Goal: Browse casually

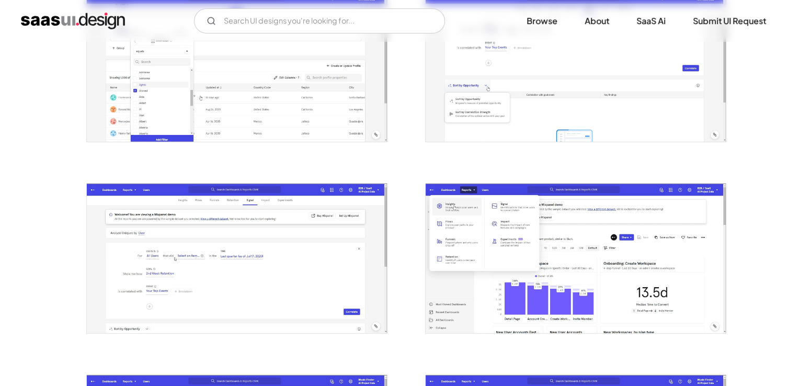
scroll to position [157, 0]
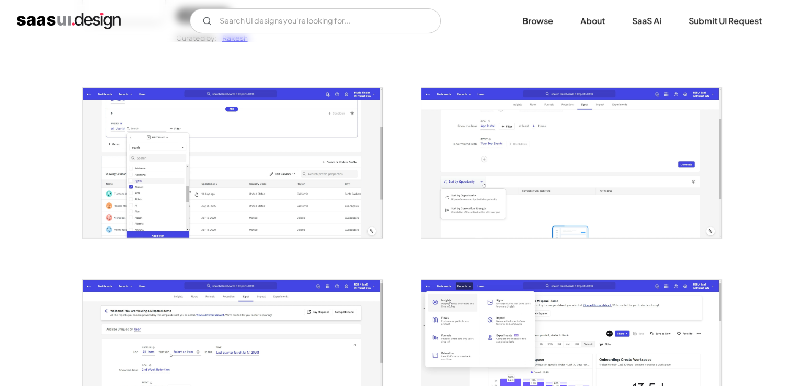
click at [262, 189] on img "open lightbox" at bounding box center [233, 163] width 300 height 150
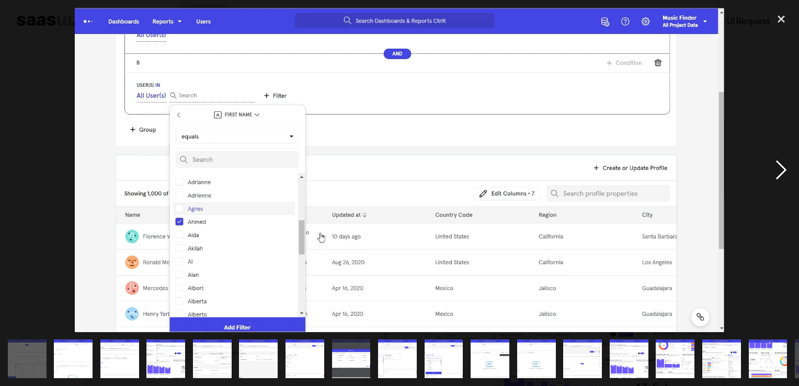
click at [778, 178] on div "next image" at bounding box center [782, 170] width 36 height 324
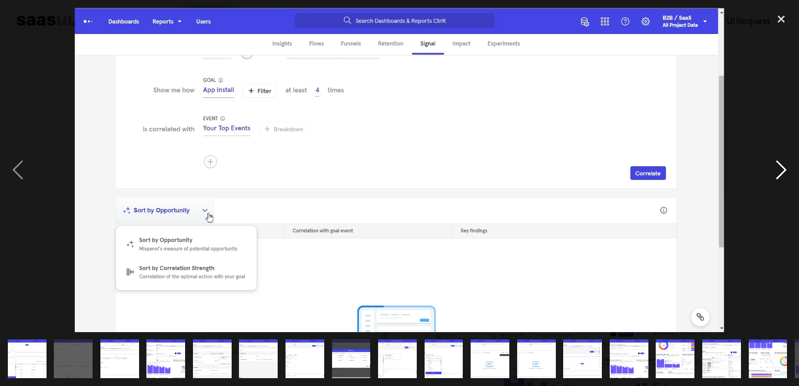
click at [778, 178] on div "next image" at bounding box center [782, 170] width 36 height 324
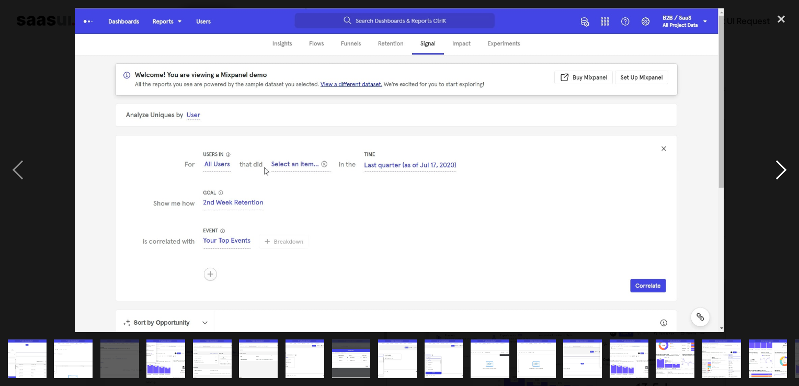
click at [778, 178] on div "next image" at bounding box center [782, 170] width 36 height 324
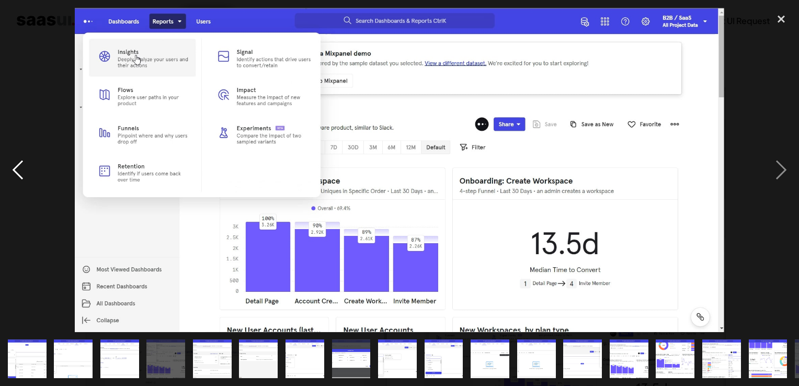
click at [13, 178] on div "previous image" at bounding box center [18, 170] width 36 height 324
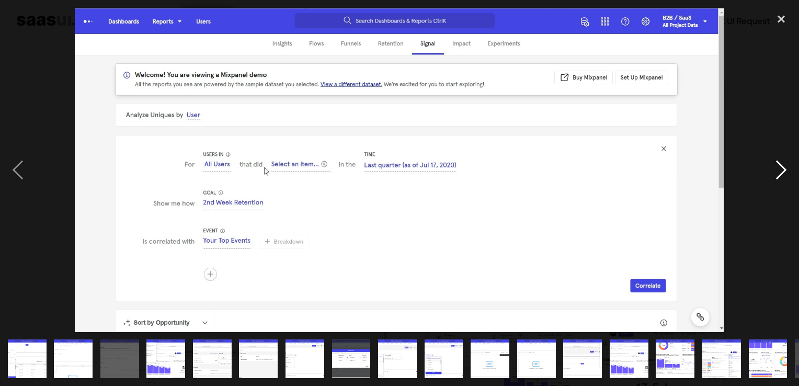
click at [773, 168] on div "next image" at bounding box center [782, 170] width 36 height 324
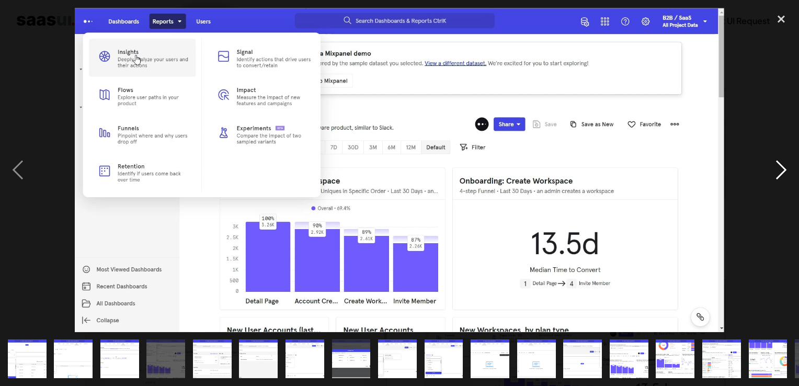
click at [773, 168] on div "next image" at bounding box center [782, 170] width 36 height 324
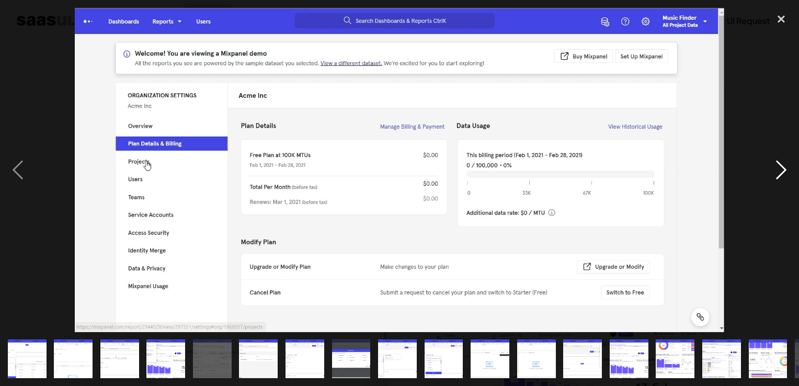
click at [774, 171] on div "next image" at bounding box center [782, 170] width 36 height 324
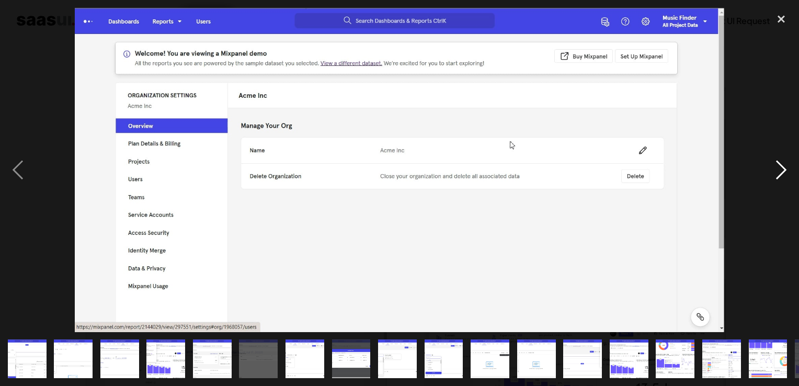
click at [774, 171] on div "next image" at bounding box center [782, 170] width 36 height 324
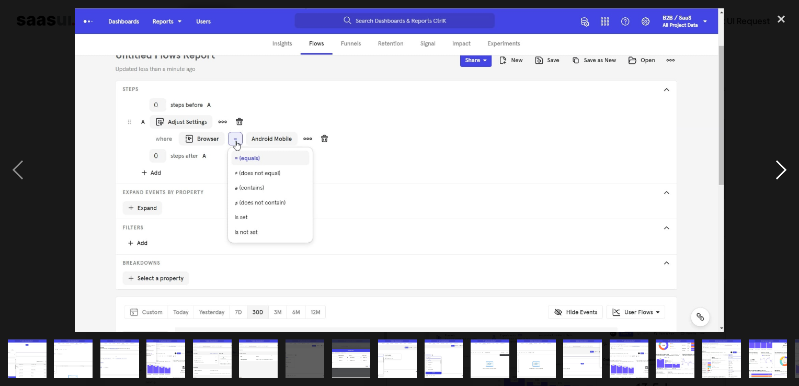
click at [774, 171] on div "next image" at bounding box center [782, 170] width 36 height 324
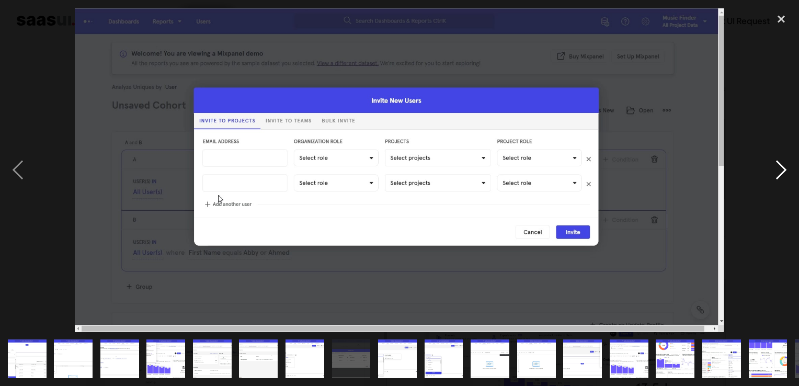
click at [774, 171] on div "next image" at bounding box center [782, 170] width 36 height 324
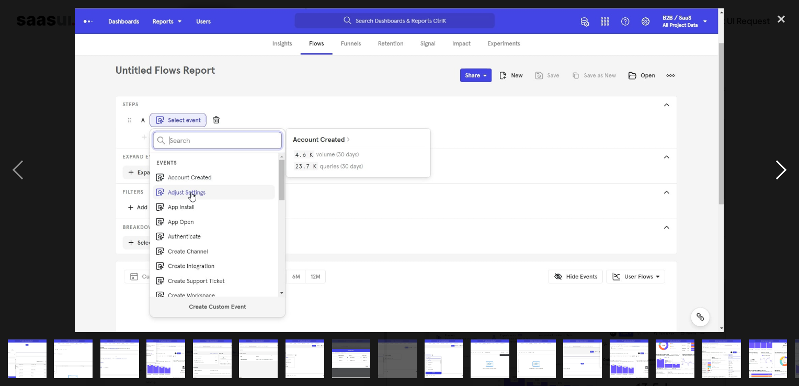
click at [774, 171] on div "next image" at bounding box center [782, 170] width 36 height 324
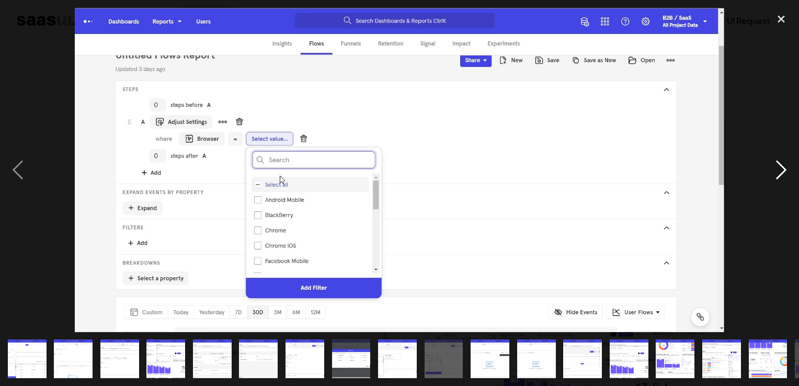
click at [774, 171] on div "next image" at bounding box center [782, 170] width 36 height 324
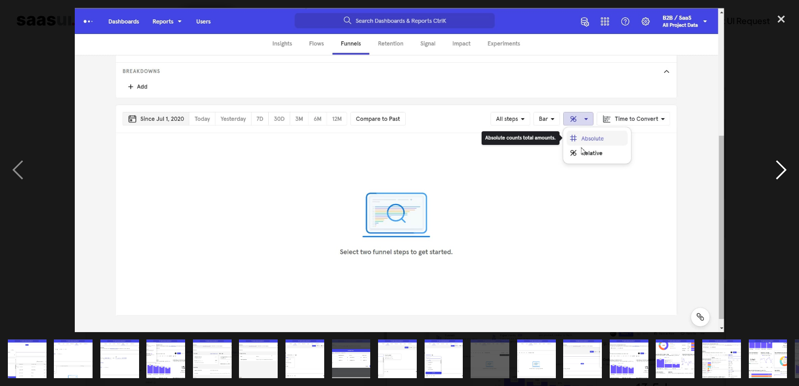
click at [774, 171] on div "next image" at bounding box center [782, 170] width 36 height 324
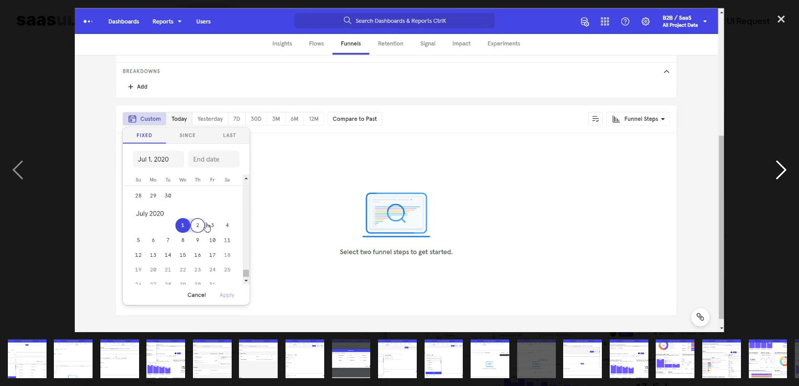
click at [774, 171] on div "next image" at bounding box center [782, 170] width 36 height 324
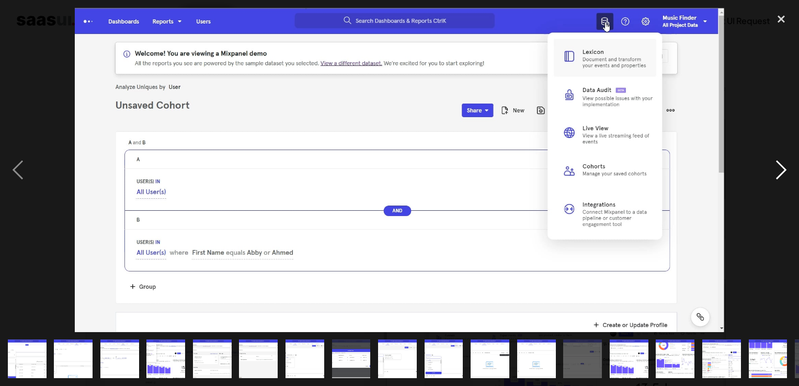
click at [774, 171] on div "next image" at bounding box center [782, 170] width 36 height 324
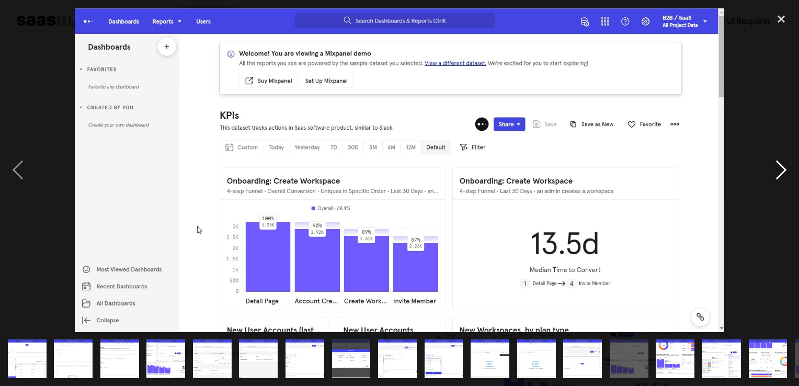
click at [774, 171] on div "next image" at bounding box center [782, 170] width 36 height 324
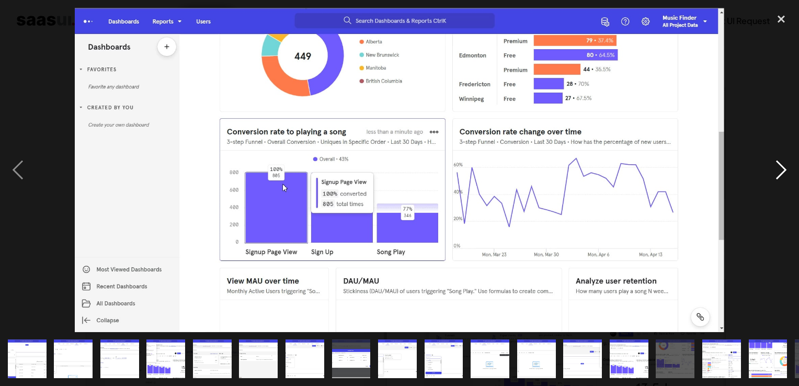
click at [774, 171] on div "next image" at bounding box center [782, 170] width 36 height 324
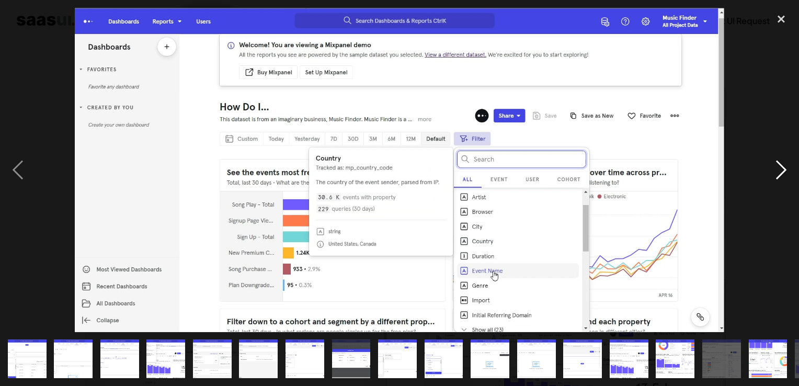
click at [771, 174] on div "next image" at bounding box center [782, 170] width 36 height 324
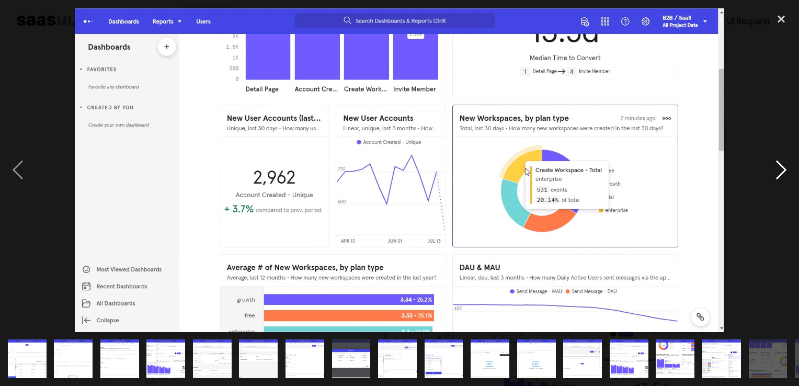
click at [771, 174] on div "next image" at bounding box center [782, 170] width 36 height 324
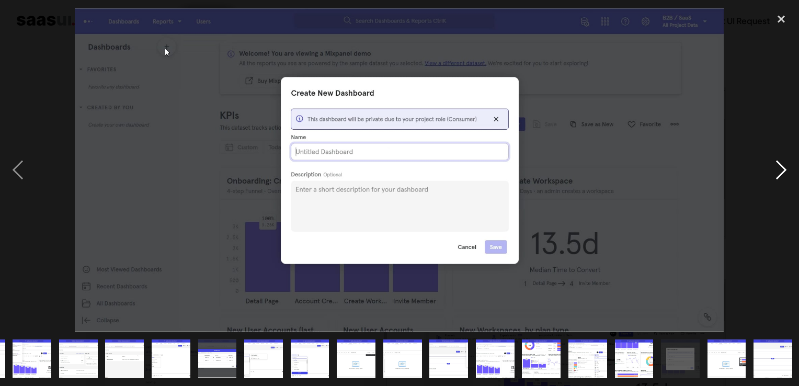
scroll to position [0, 135]
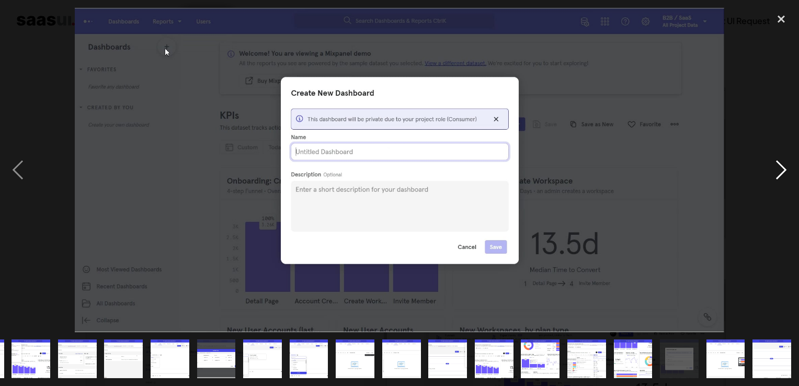
click at [771, 174] on div "next image" at bounding box center [782, 170] width 36 height 324
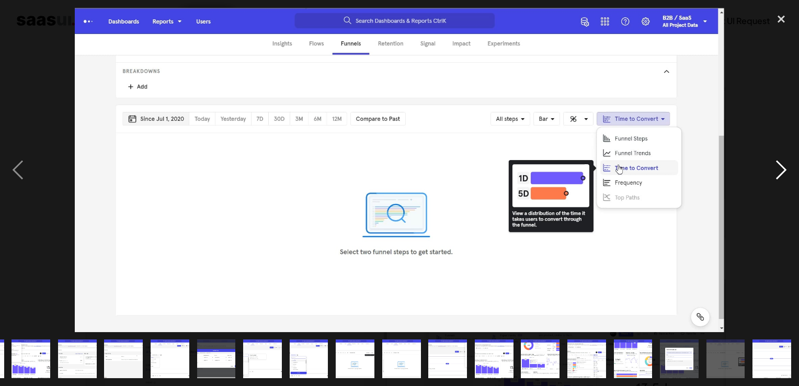
click at [776, 169] on div "next image" at bounding box center [782, 170] width 36 height 324
